Goal: Task Accomplishment & Management: Complete application form

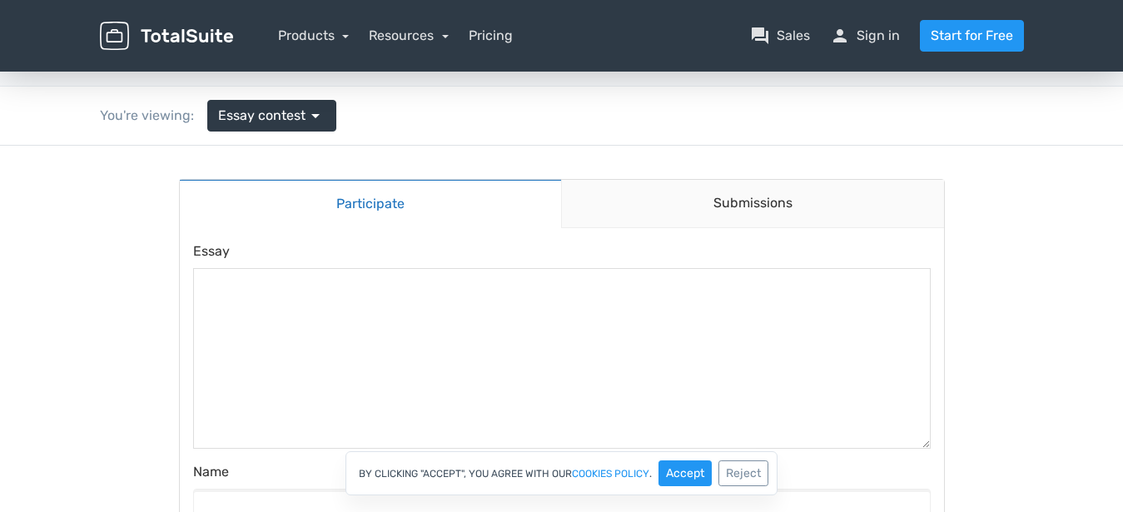
scroll to position [83, 0]
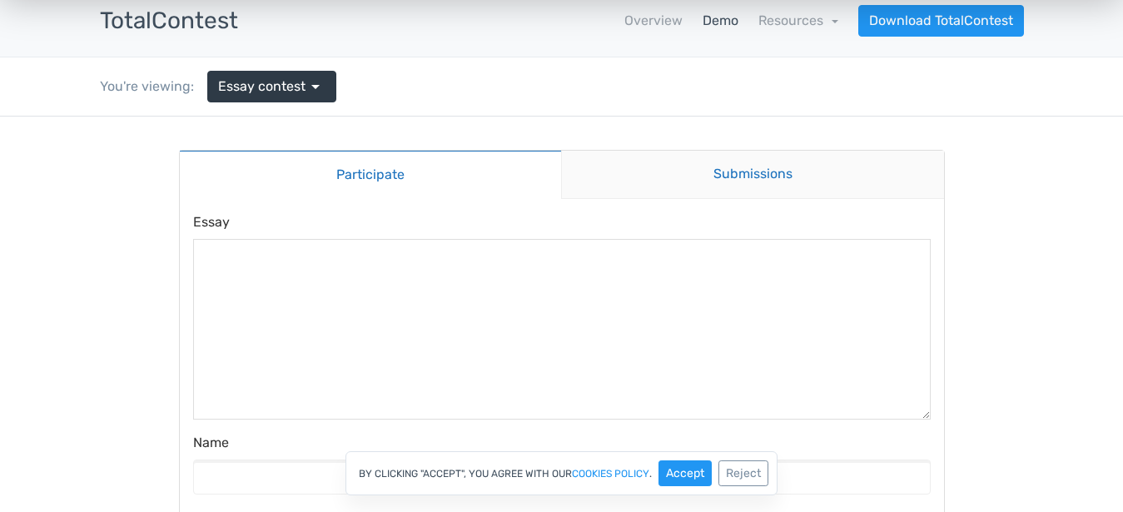
click at [740, 178] on link "Submissions" at bounding box center [752, 175] width 383 height 48
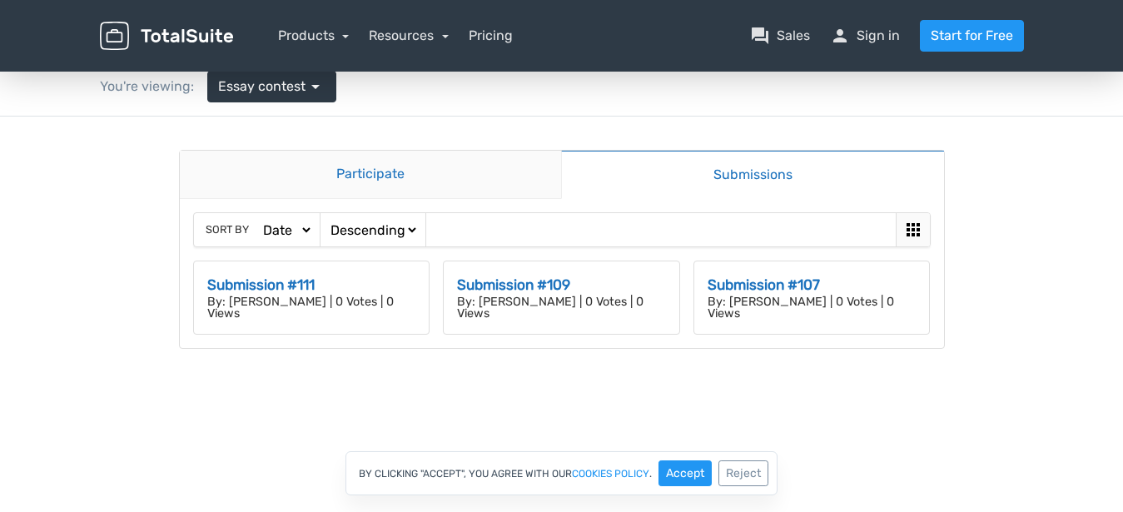
click at [361, 187] on link "Participate" at bounding box center [371, 175] width 382 height 48
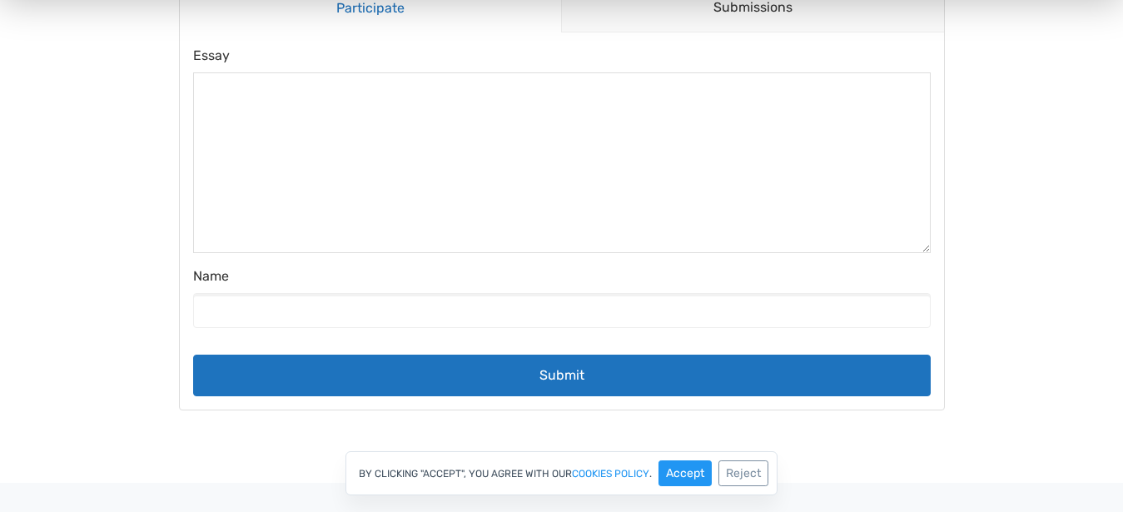
scroll to position [333, 0]
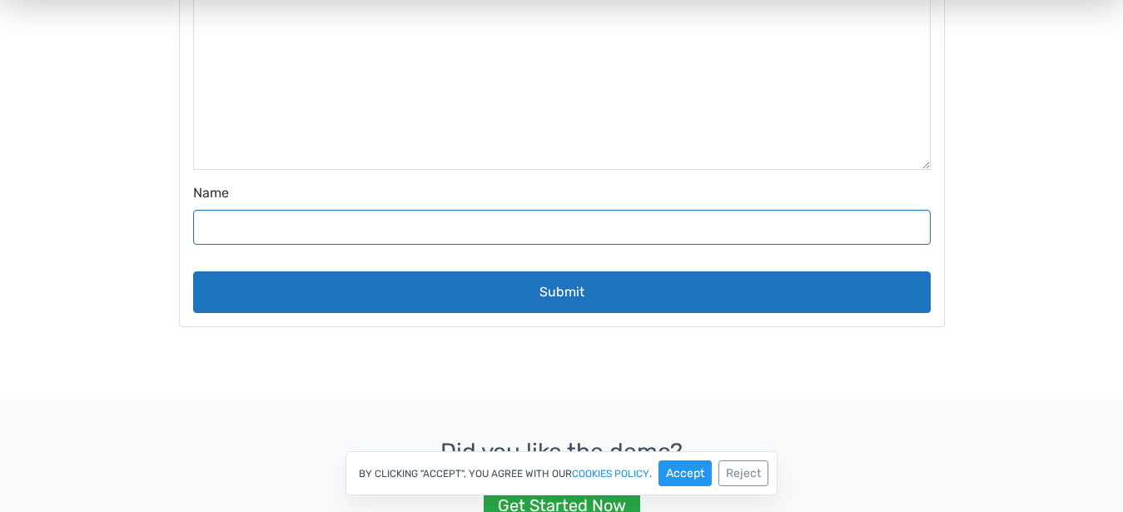
click at [401, 244] on input "Name" at bounding box center [562, 227] width 738 height 35
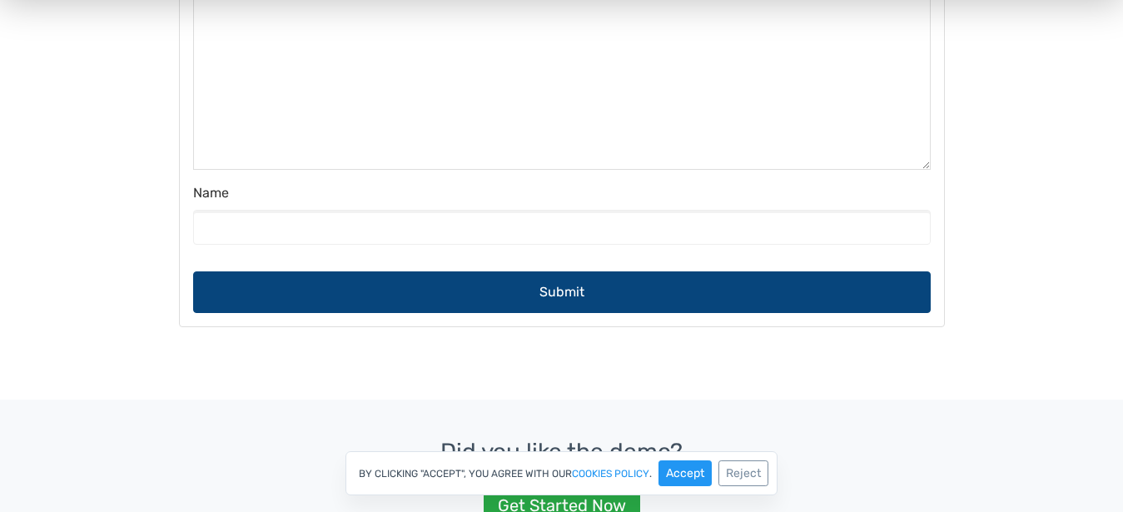
click at [454, 293] on button "Submit" at bounding box center [562, 292] width 738 height 42
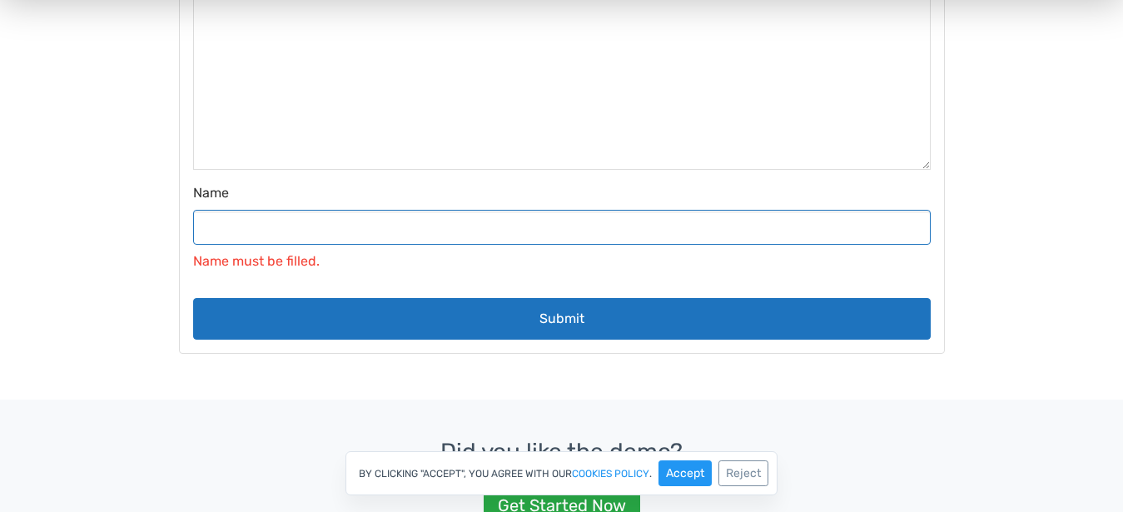
scroll to position [0, 0]
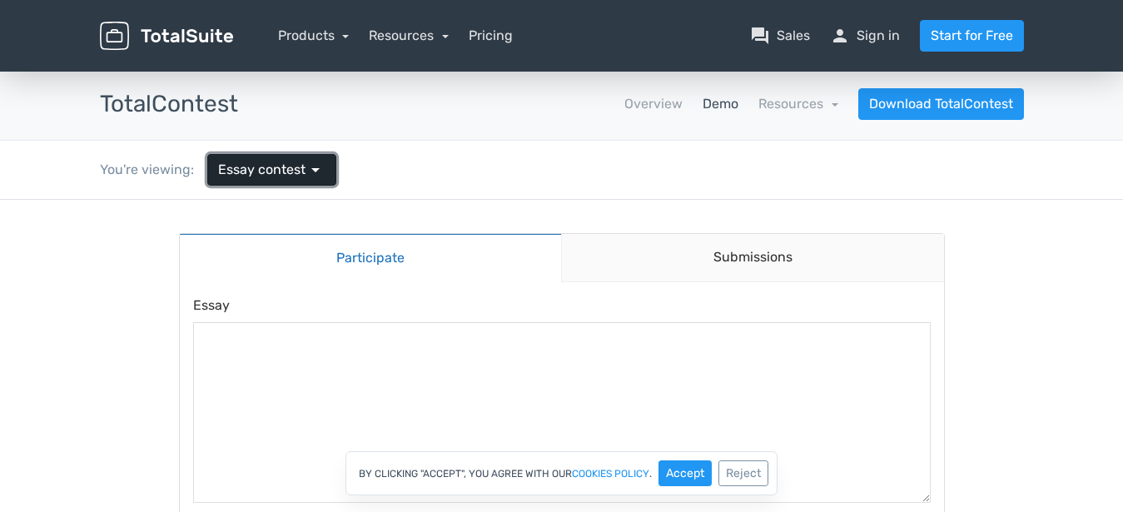
click at [307, 163] on span "arrow_drop_down" at bounding box center [316, 170] width 20 height 20
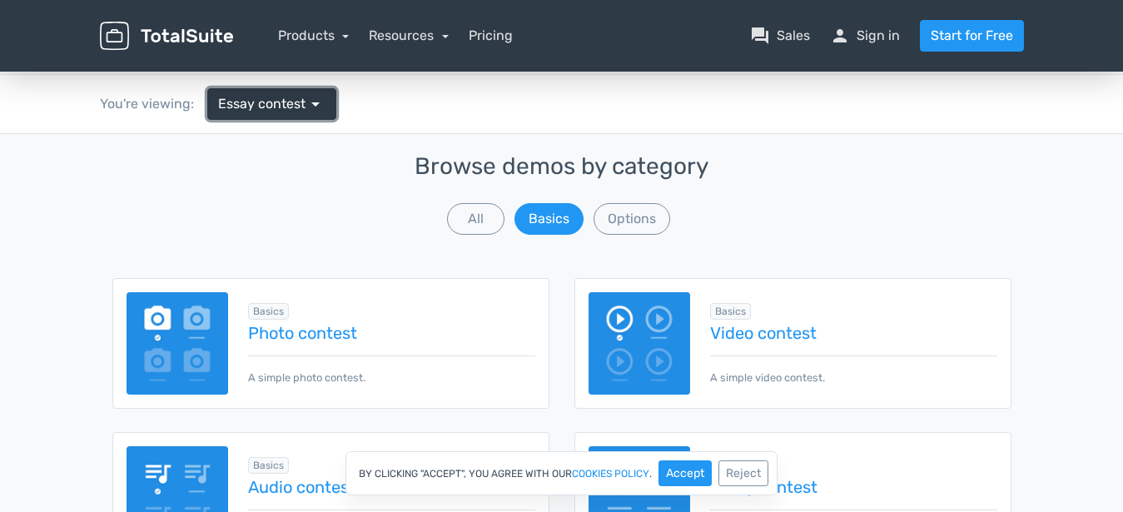
scroll to position [167, 0]
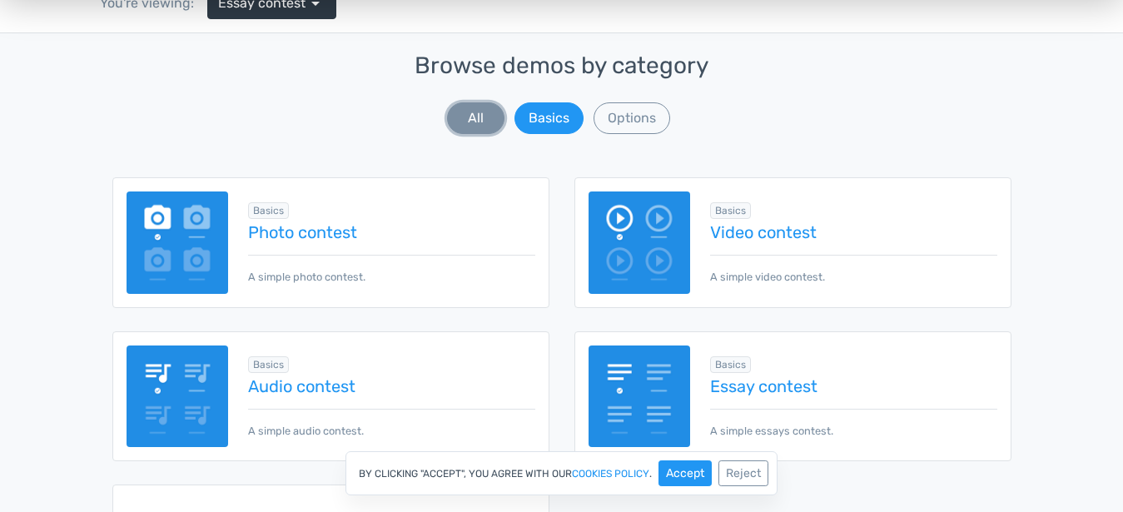
click at [487, 127] on button "All" at bounding box center [475, 118] width 57 height 32
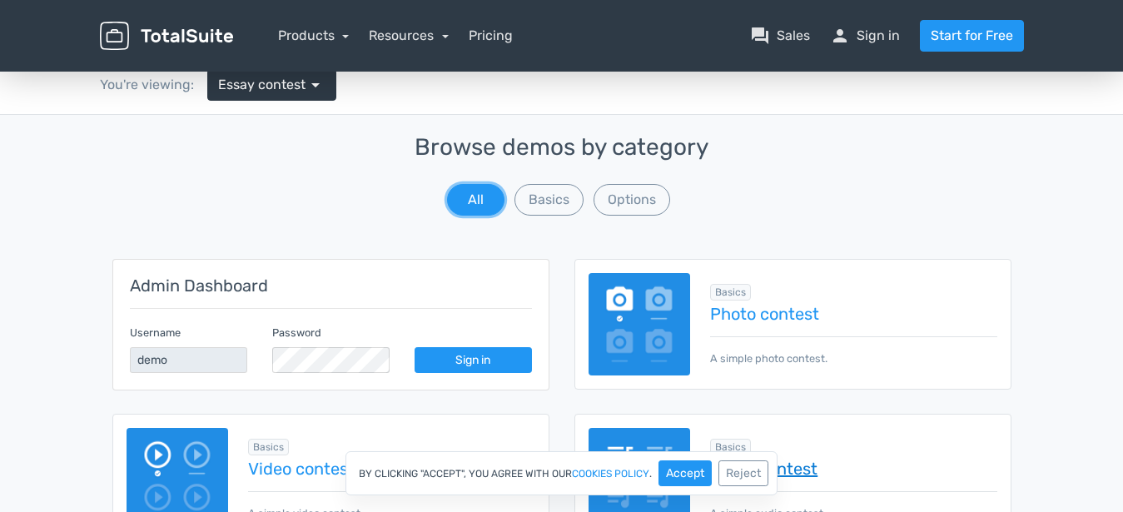
scroll to position [83, 0]
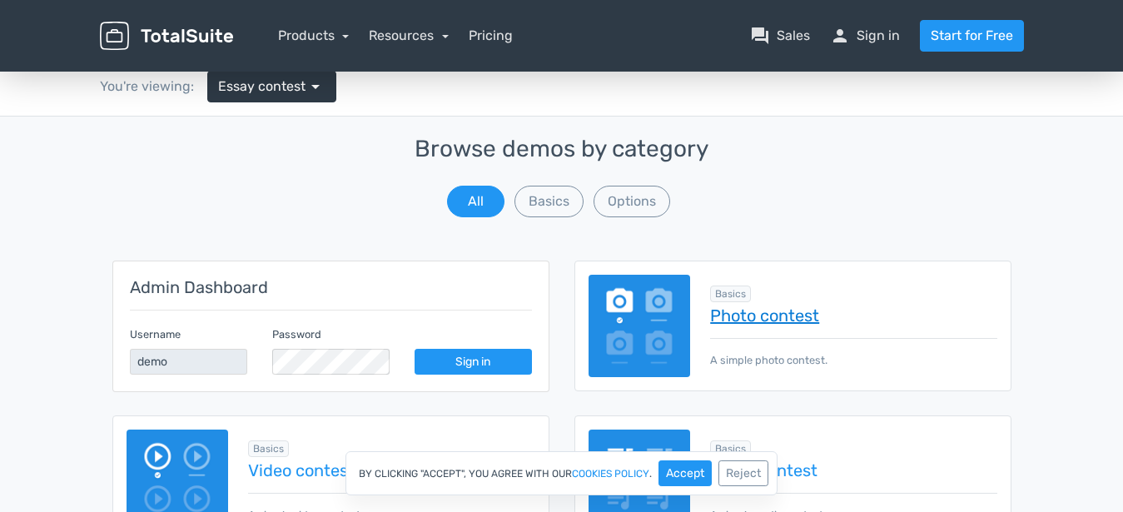
click at [784, 317] on link "Photo contest" at bounding box center [853, 315] width 286 height 18
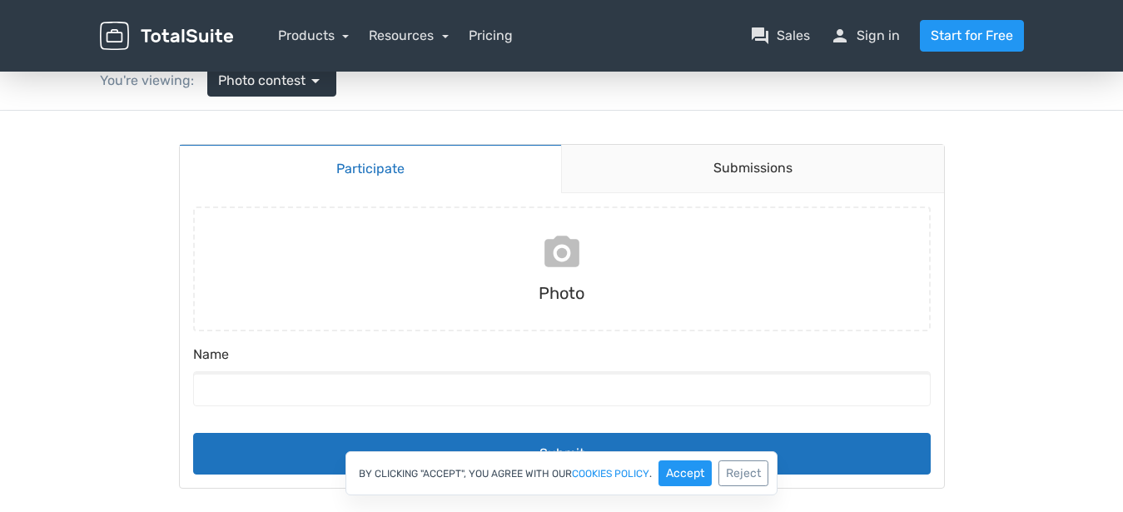
scroll to position [83, 0]
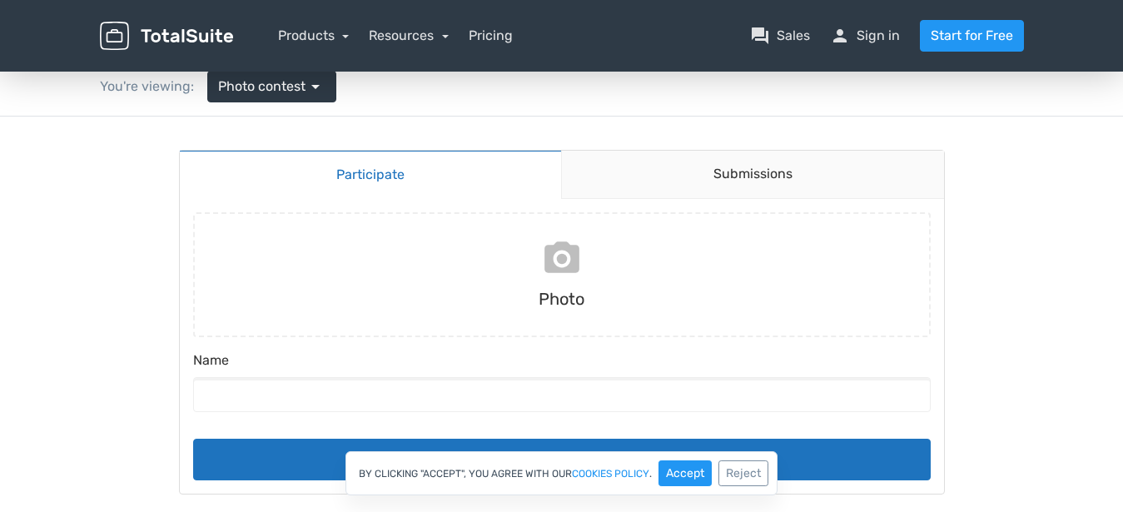
click at [569, 285] on input "file" at bounding box center [562, 274] width 751 height 125
type input "C:\fakepath\chol-liver-sh-h-h-2560x2200.jpg"
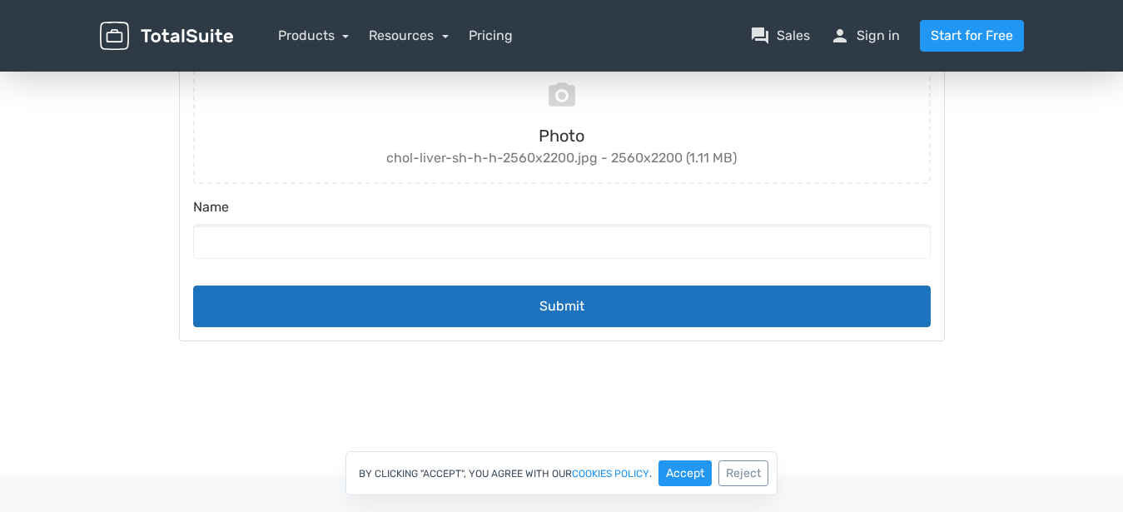
scroll to position [250, 0]
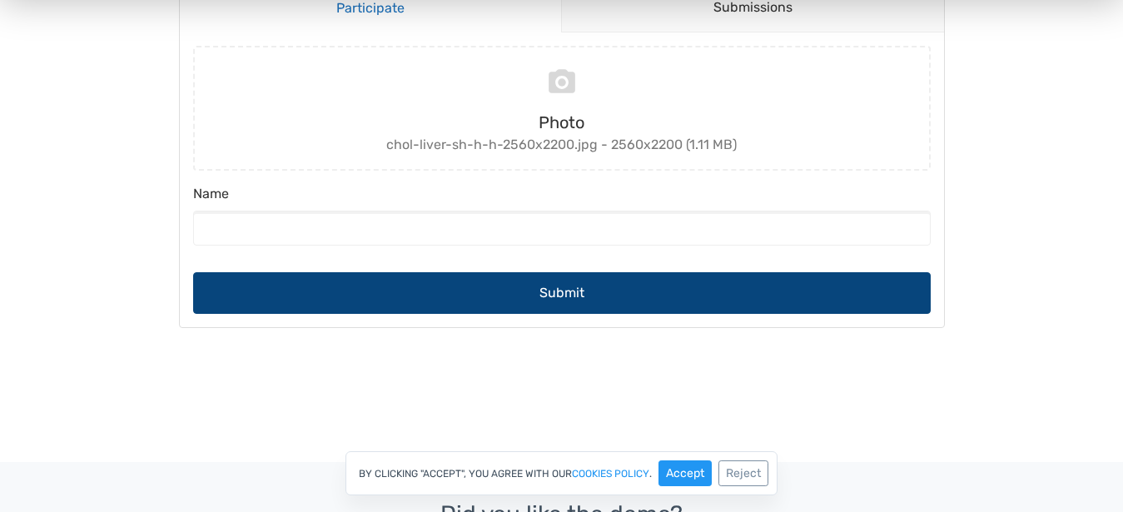
click at [558, 276] on button "Submit" at bounding box center [562, 293] width 738 height 42
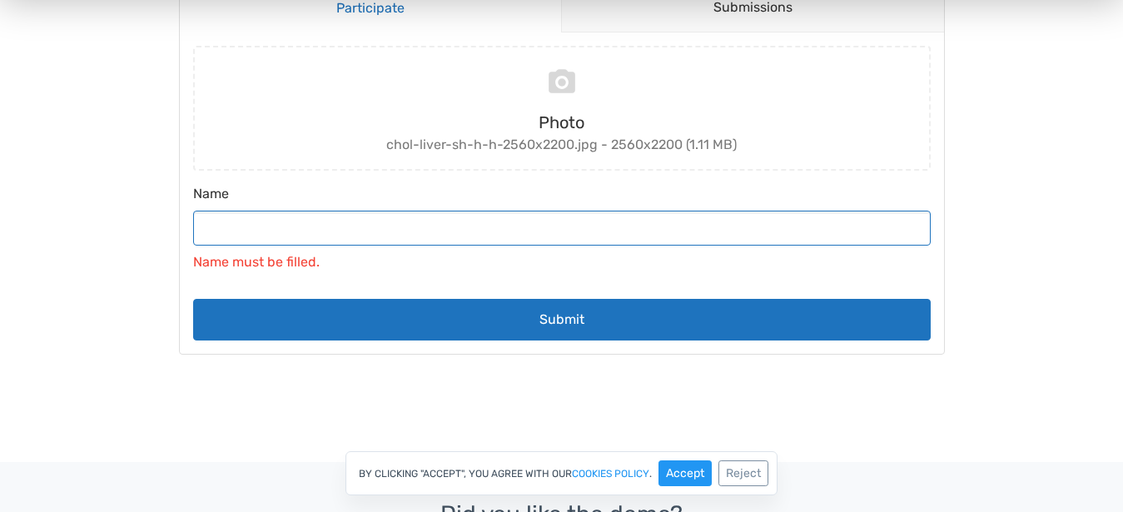
click at [401, 218] on input "Name" at bounding box center [562, 228] width 738 height 35
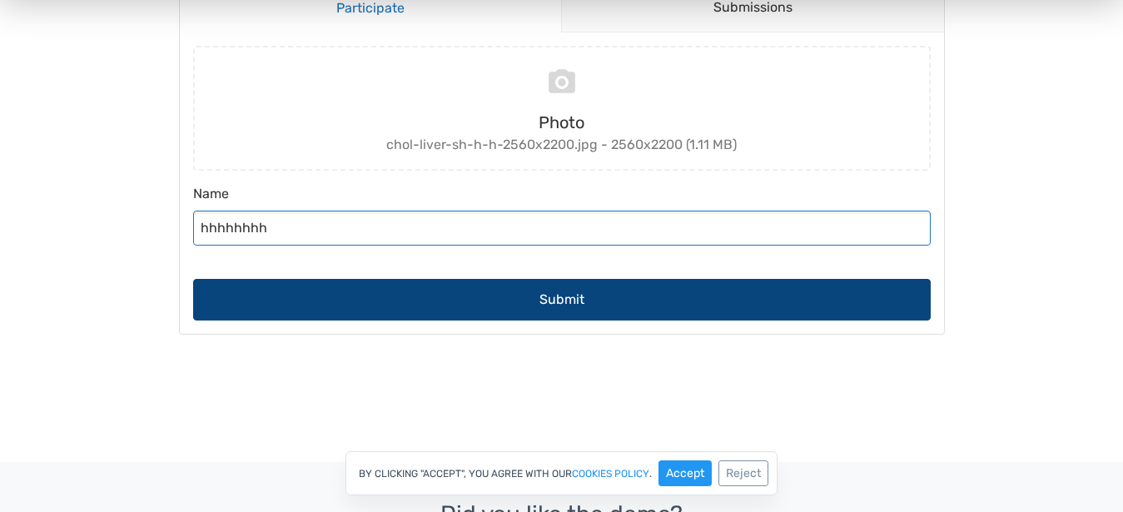
type input "hhhhhhhh"
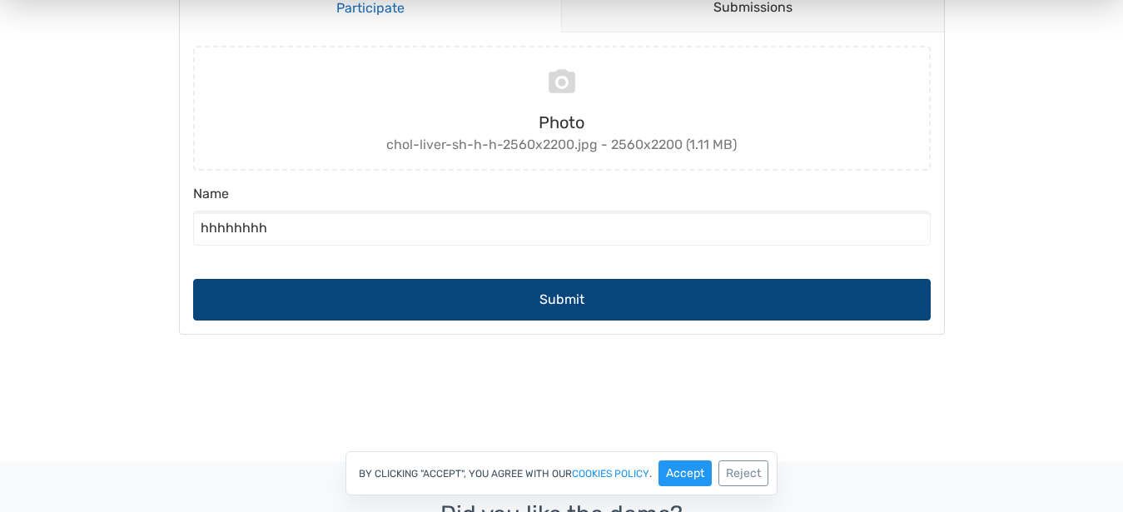
click at [436, 285] on button "Submit" at bounding box center [562, 300] width 738 height 42
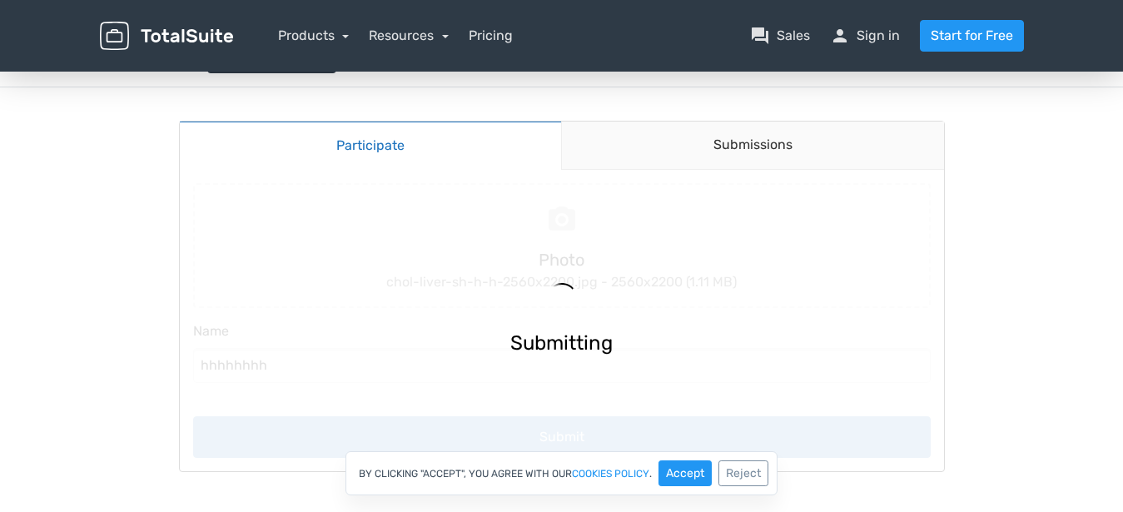
scroll to position [83, 0]
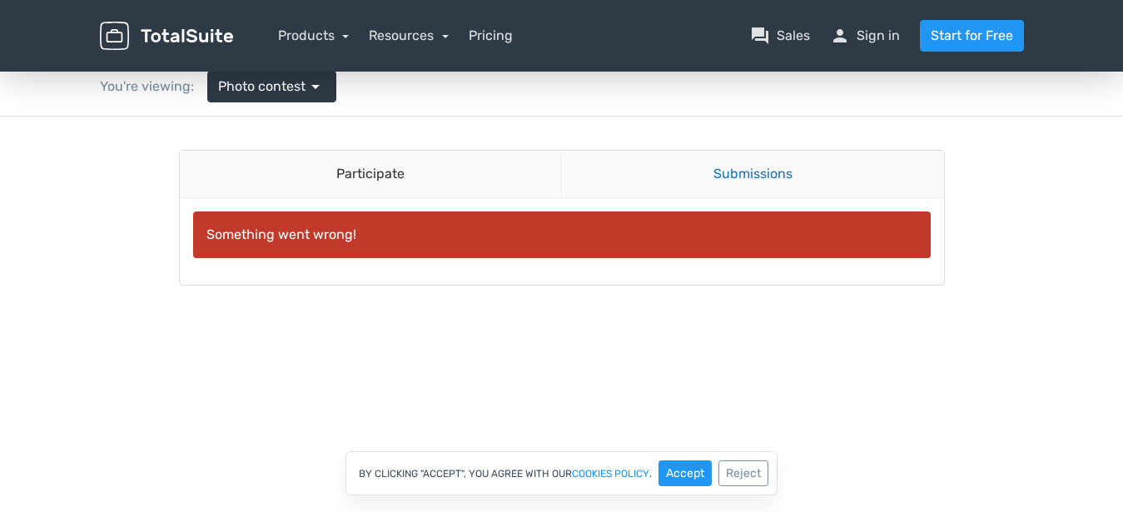
click at [732, 179] on link "Submissions" at bounding box center [752, 174] width 383 height 47
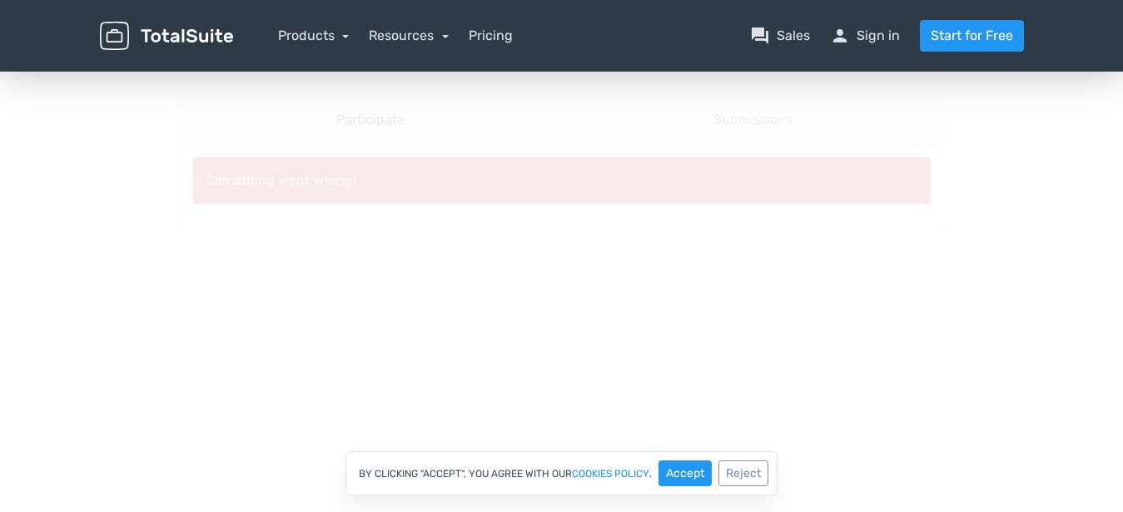
scroll to position [167, 0]
